Goal: Transaction & Acquisition: Purchase product/service

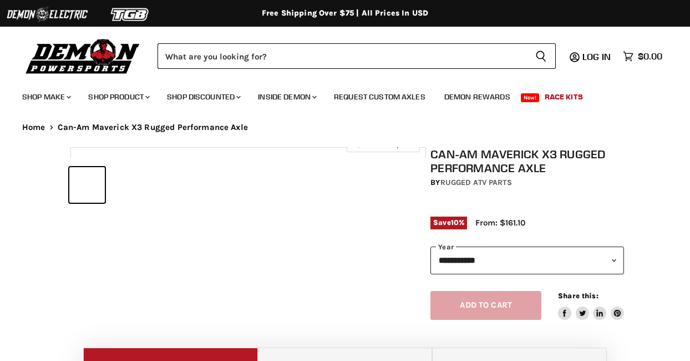
select select "******"
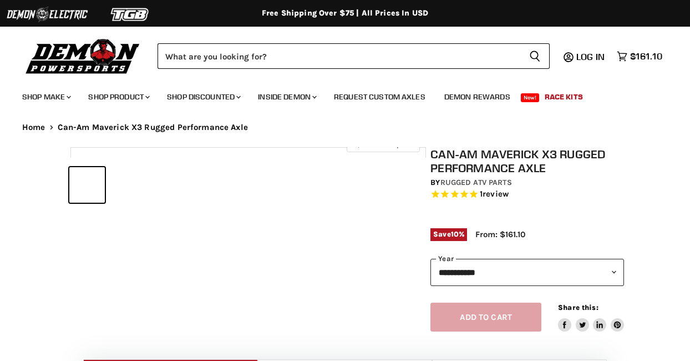
select select "******"
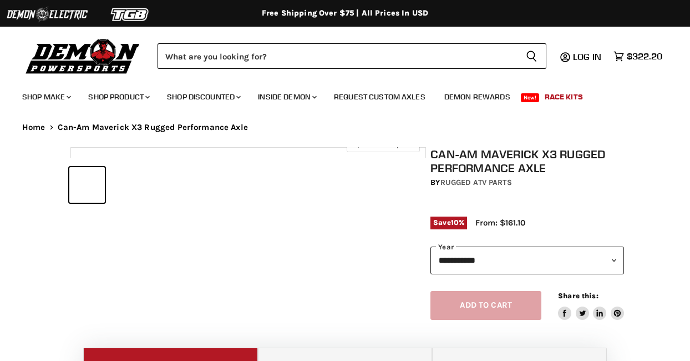
select select "******"
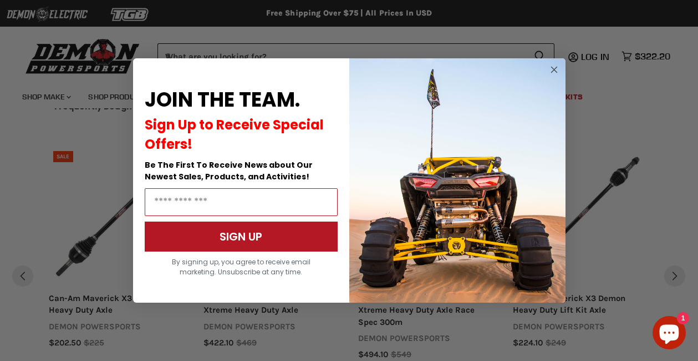
scroll to position [1082, 0]
